Goal: Information Seeking & Learning: Compare options

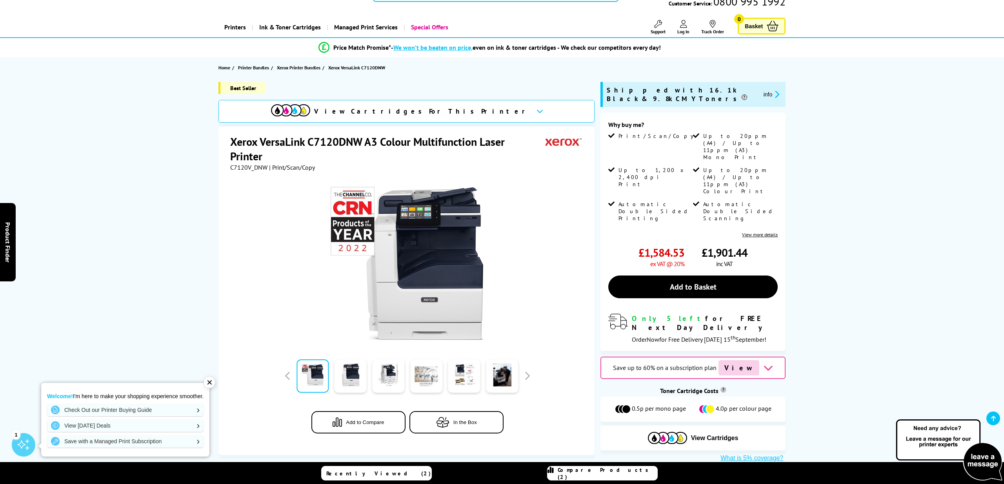
scroll to position [49, 0]
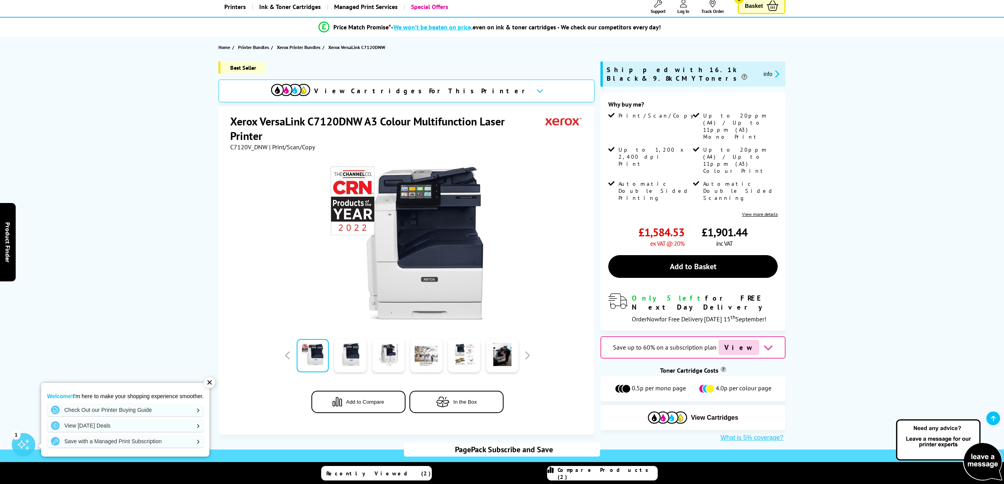
click at [370, 400] on span "Add to Compare" at bounding box center [365, 402] width 38 height 6
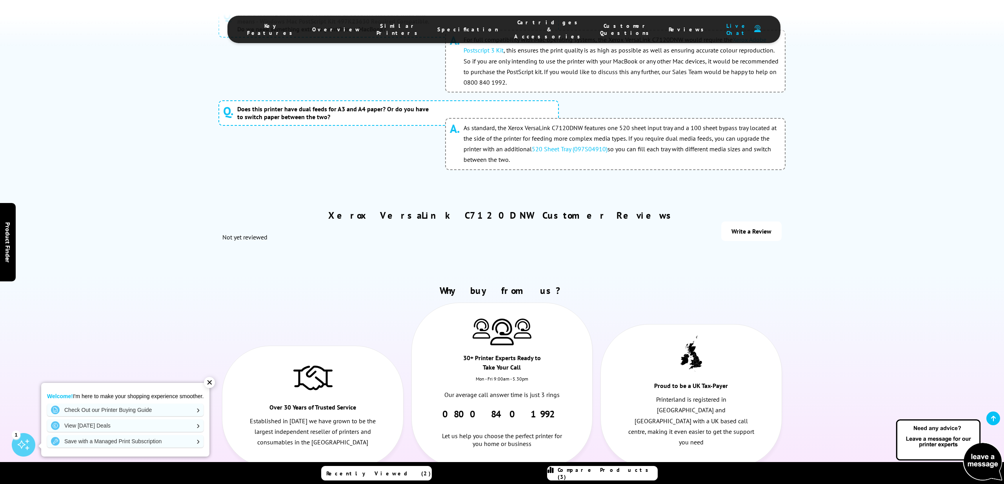
scroll to position [5338, 0]
click at [600, 471] on span "Compare Products (3)" at bounding box center [608, 474] width 100 height 14
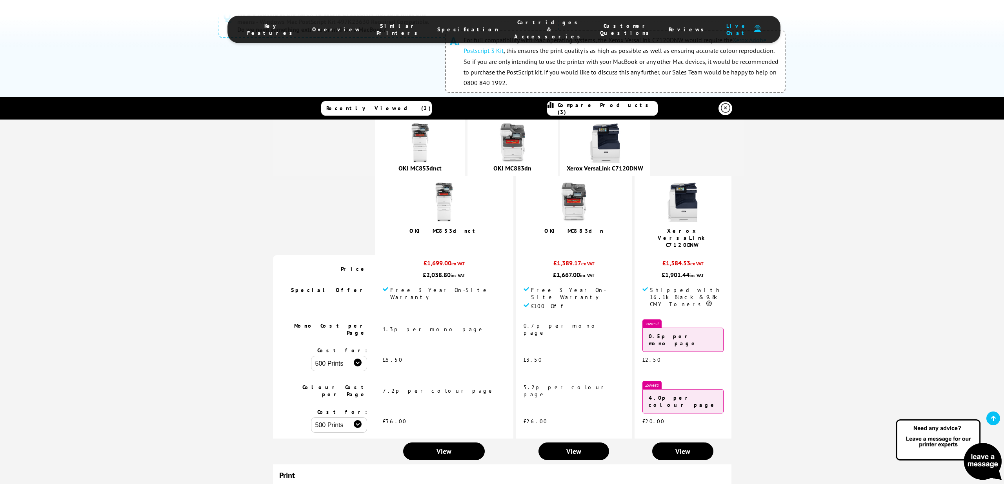
scroll to position [0, 0]
click at [724, 107] on icon at bounding box center [725, 108] width 9 height 9
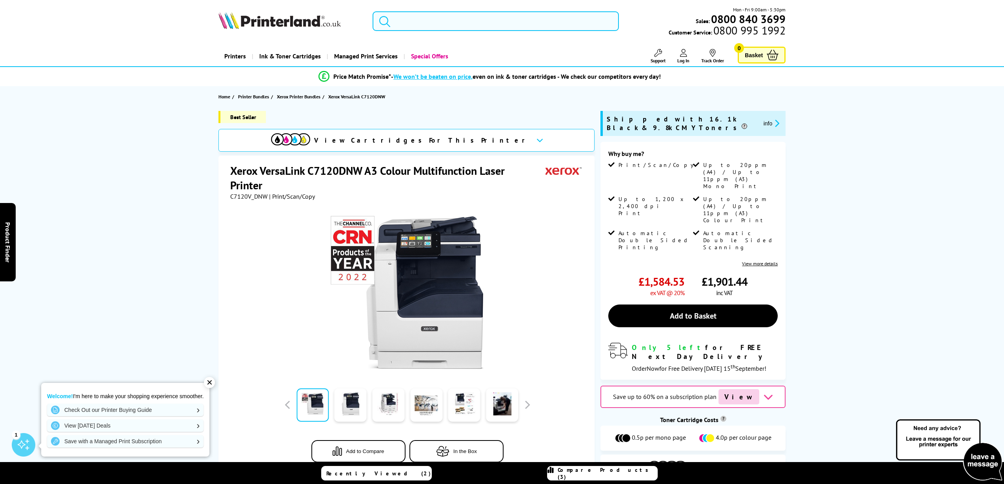
click at [507, 24] on input "search" at bounding box center [496, 21] width 246 height 20
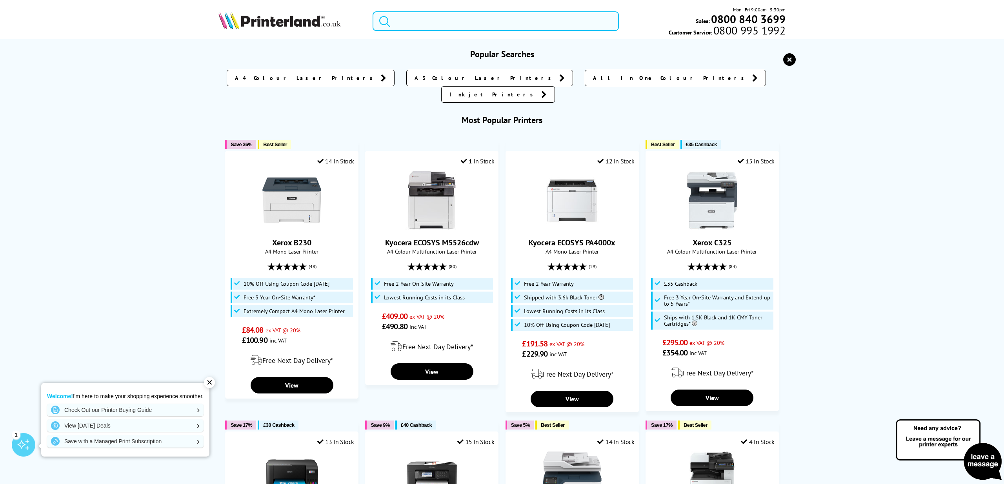
paste input "Oki Pro9431dn"
type input "Oki Pro9431dn"
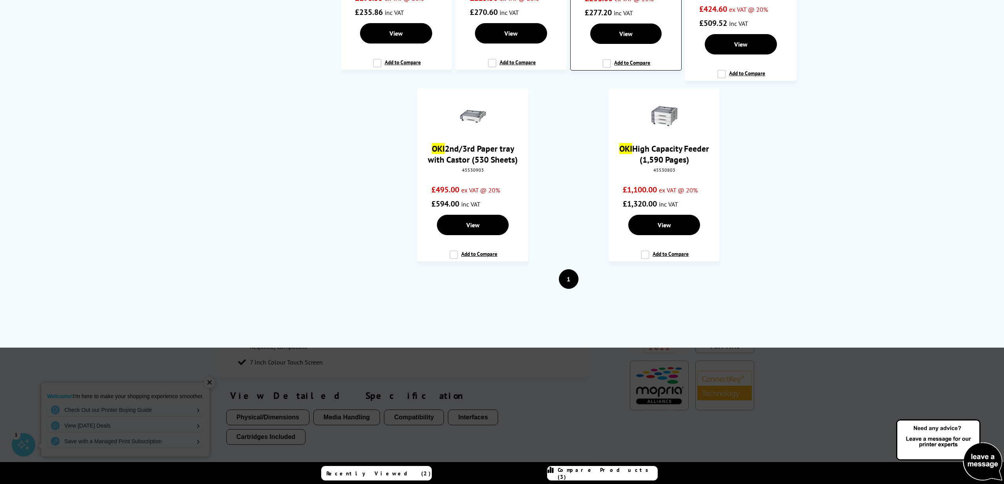
scroll to position [771, 0]
